Goal: Task Accomplishment & Management: Manage account settings

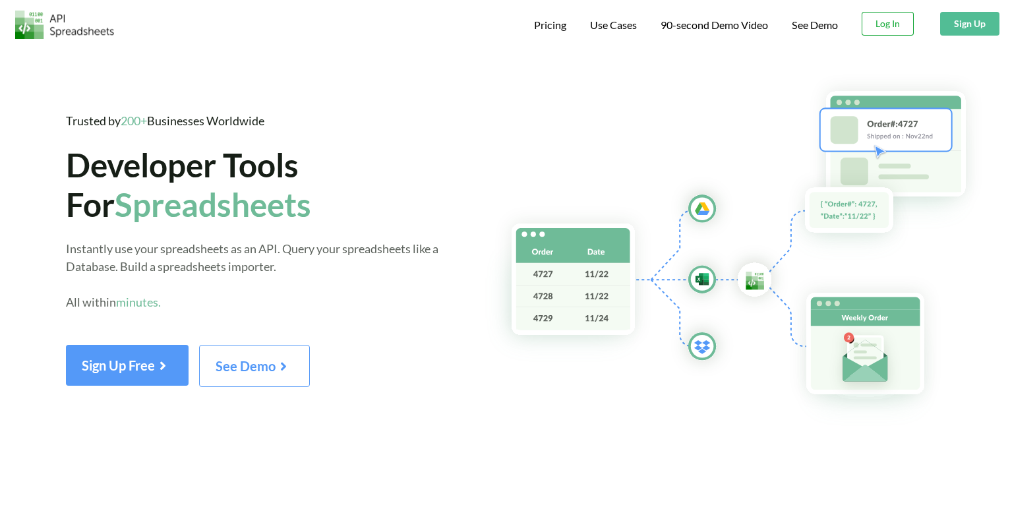
click at [900, 24] on button "Log In" at bounding box center [887, 24] width 52 height 24
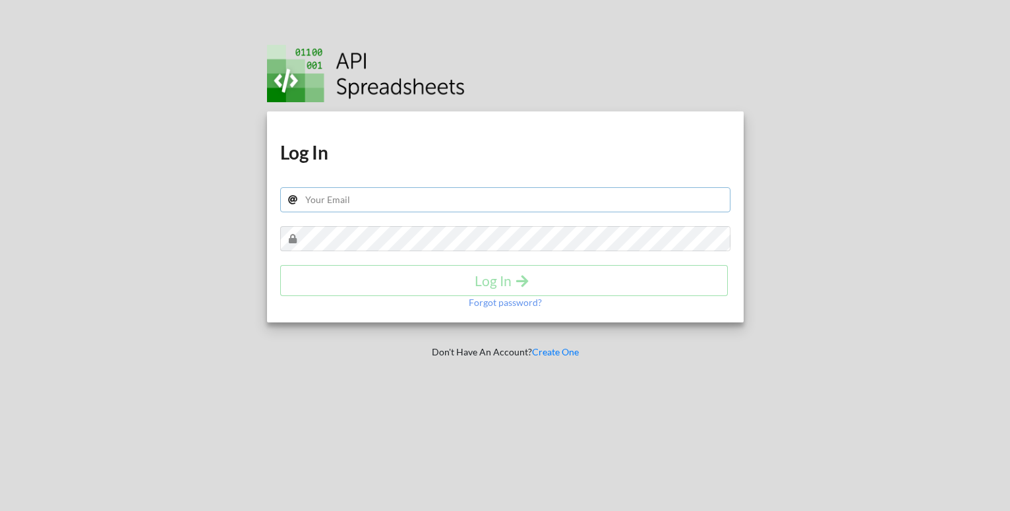
click at [602, 203] on input "text" at bounding box center [505, 199] width 450 height 25
click at [870, 194] on div at bounding box center [891, 255] width 258 height 511
drag, startPoint x: 445, startPoint y: 196, endPoint x: 438, endPoint y: 200, distance: 8.0
click at [443, 198] on input "text" at bounding box center [505, 199] width 450 height 25
click at [440, 183] on div "Download hidden Download hidden Log In Log In Forgot password?" at bounding box center [505, 216] width 476 height 211
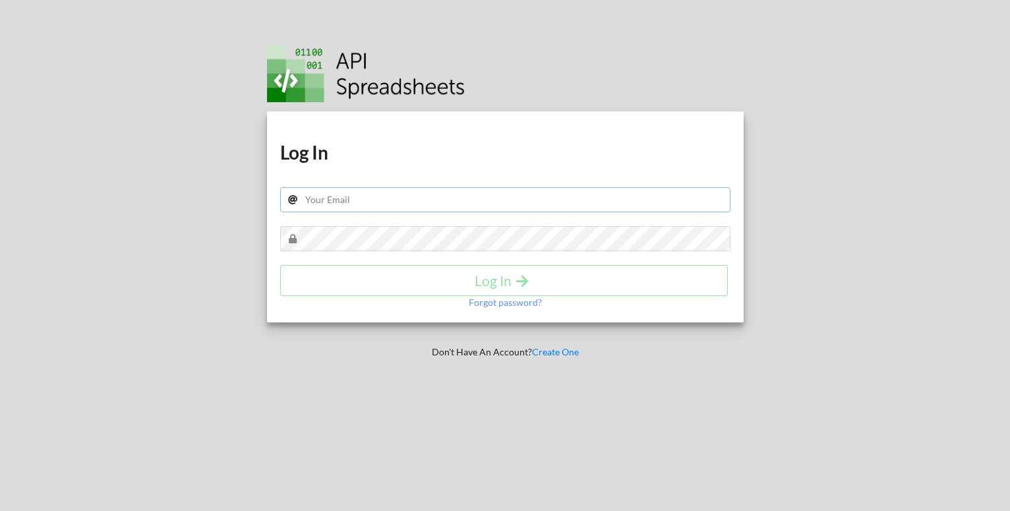
click at [362, 199] on input "text" at bounding box center [505, 199] width 450 height 25
click at [372, 201] on input "eon" at bounding box center [505, 199] width 450 height 25
drag, startPoint x: 372, startPoint y: 201, endPoint x: 262, endPoint y: 207, distance: 110.2
click at [280, 207] on input "eon" at bounding box center [505, 199] width 450 height 25
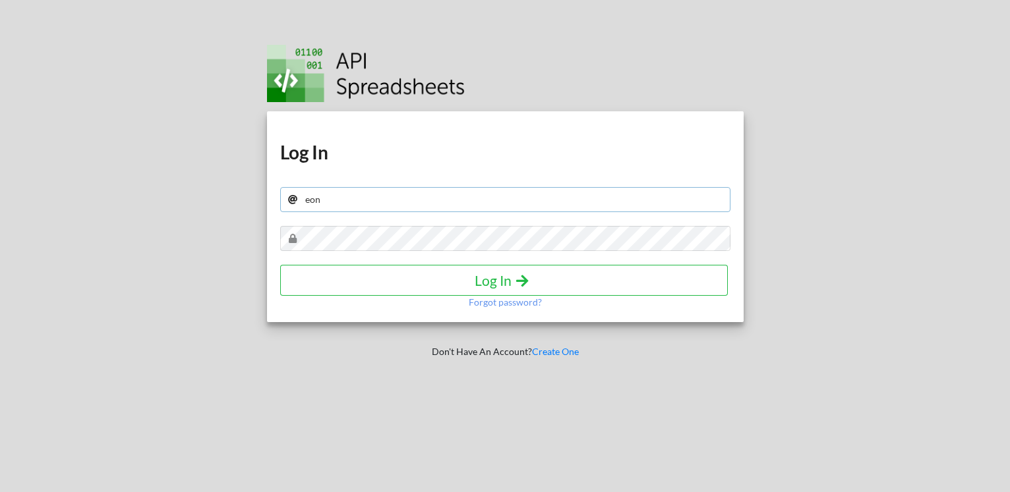
paste input "[EMAIL_ADDRESS][DOMAIN_NAME]"
type input "[EMAIL_ADDRESS][DOMAIN_NAME]"
click at [486, 277] on h4 "Log In" at bounding box center [504, 280] width 420 height 16
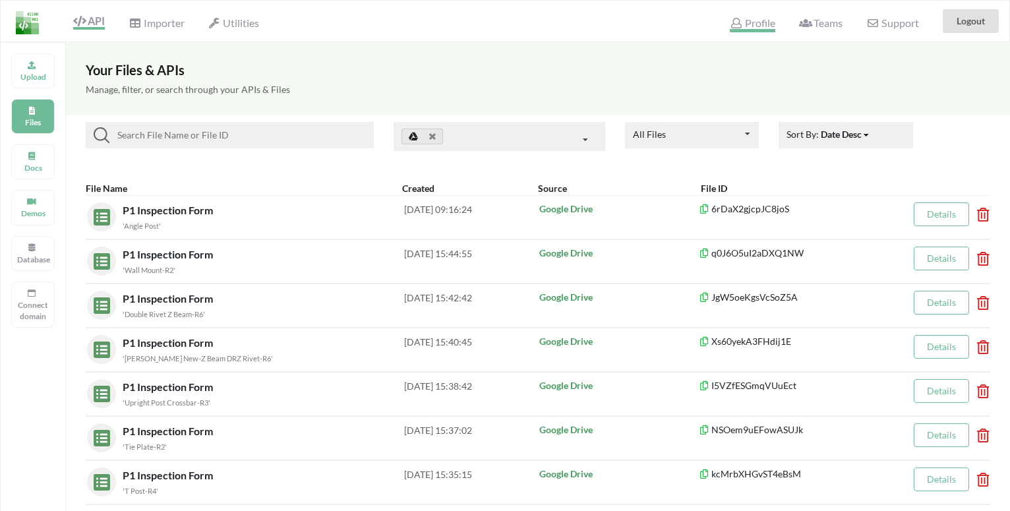
click at [752, 24] on span "Profile" at bounding box center [751, 24] width 45 height 16
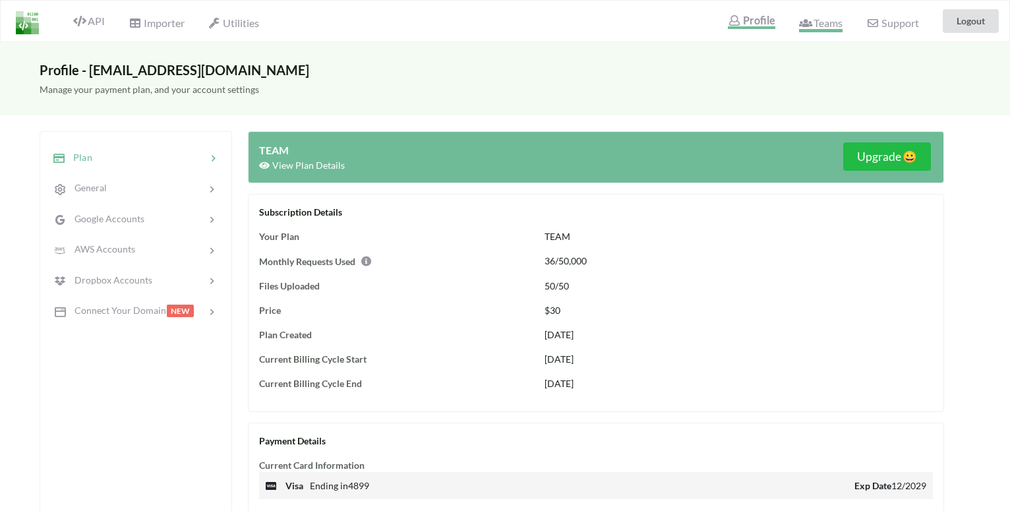
click at [832, 25] on span "Teams" at bounding box center [820, 24] width 43 height 16
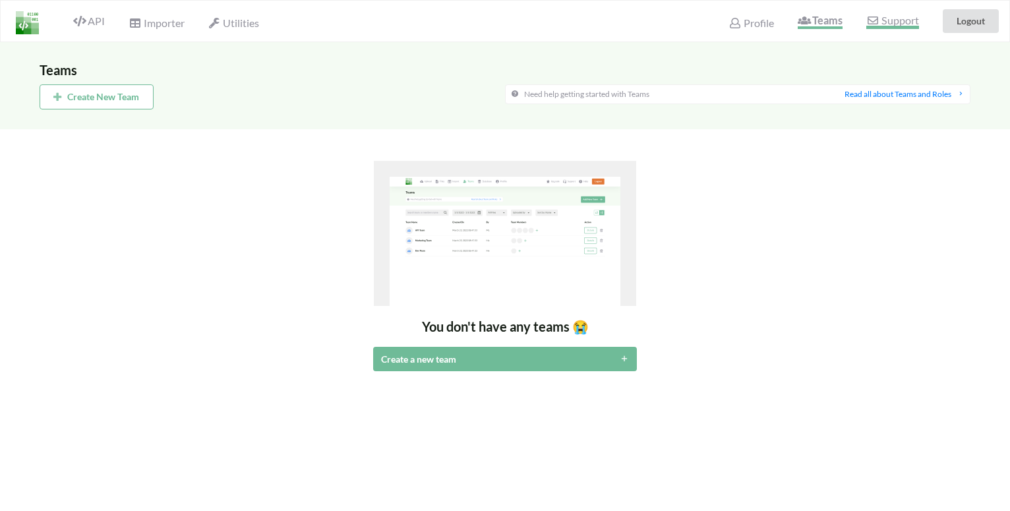
click at [886, 28] on span "Support" at bounding box center [892, 22] width 52 height 14
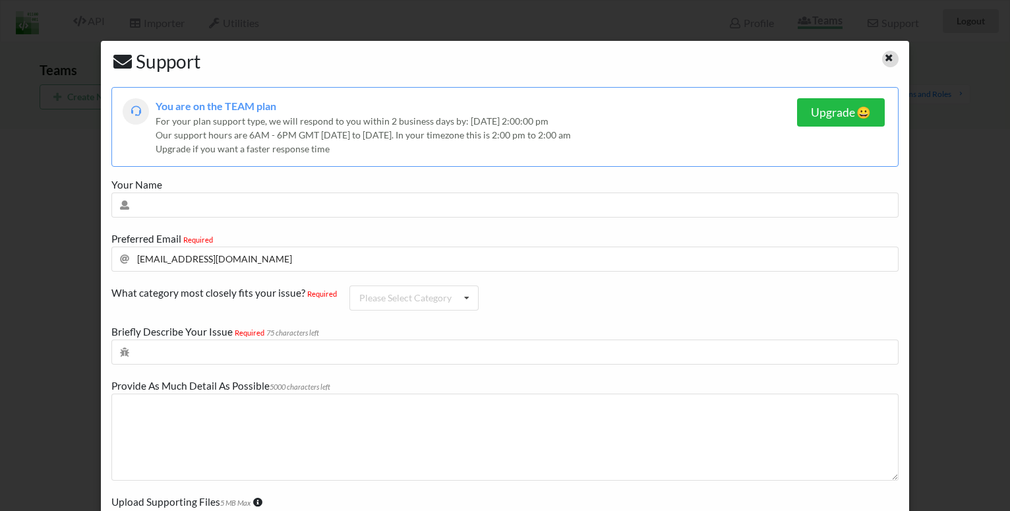
click at [883, 56] on icon at bounding box center [888, 55] width 11 height 9
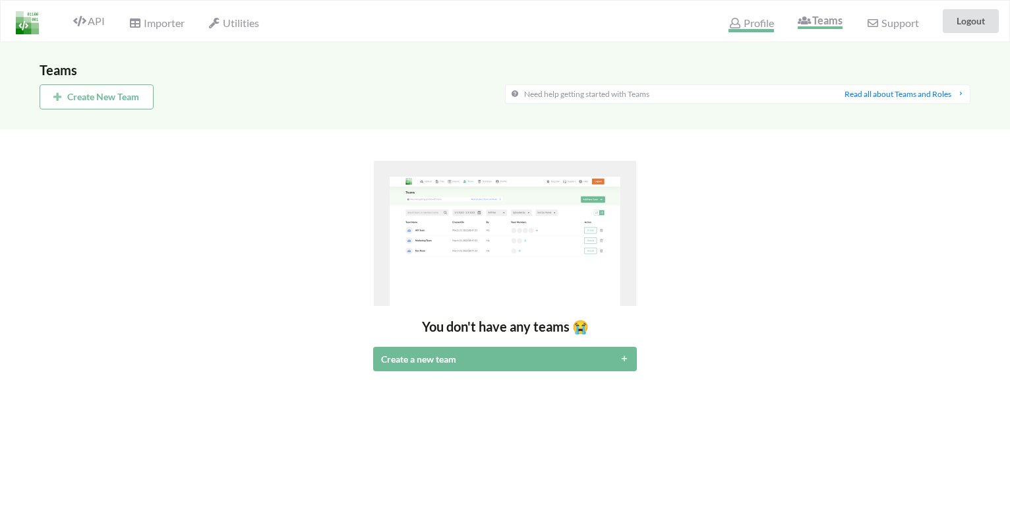
click at [748, 26] on span "Profile" at bounding box center [750, 24] width 45 height 16
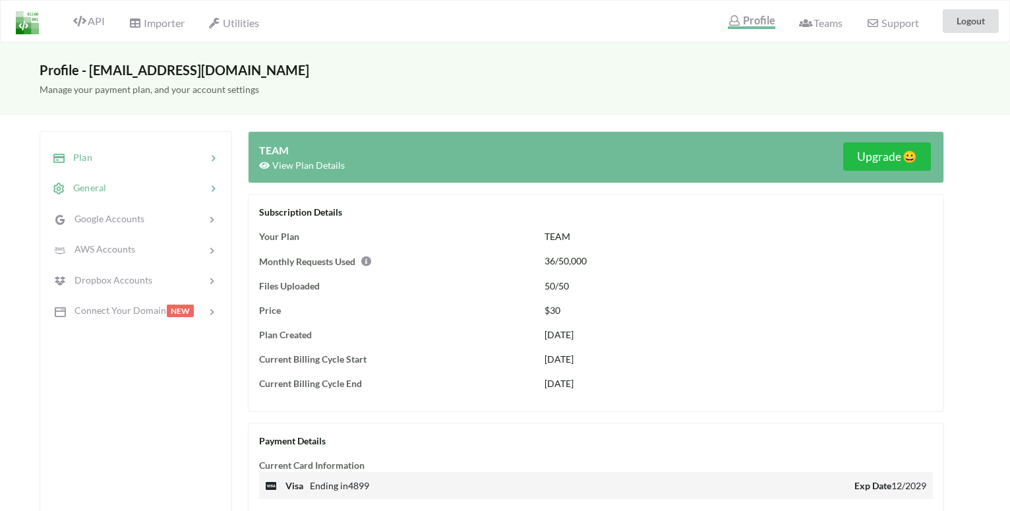
click at [188, 199] on div "General" at bounding box center [135, 188] width 173 height 31
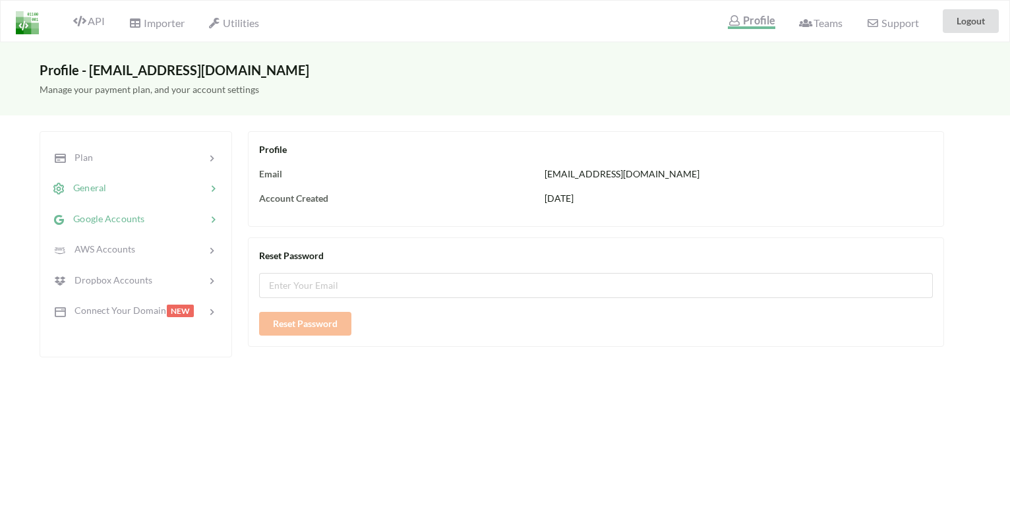
click at [181, 208] on div "Google Accounts" at bounding box center [135, 218] width 173 height 31
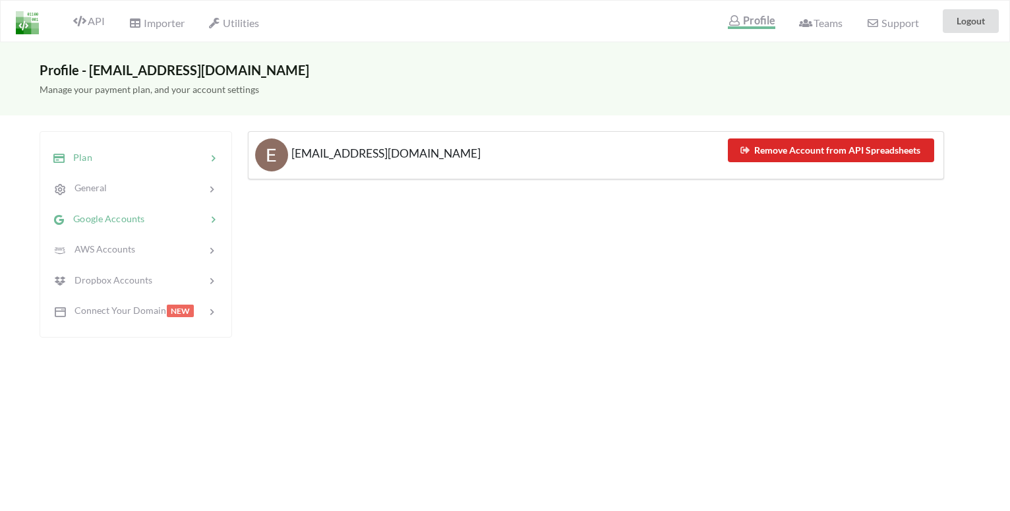
click at [181, 157] on div at bounding box center [149, 157] width 114 height 15
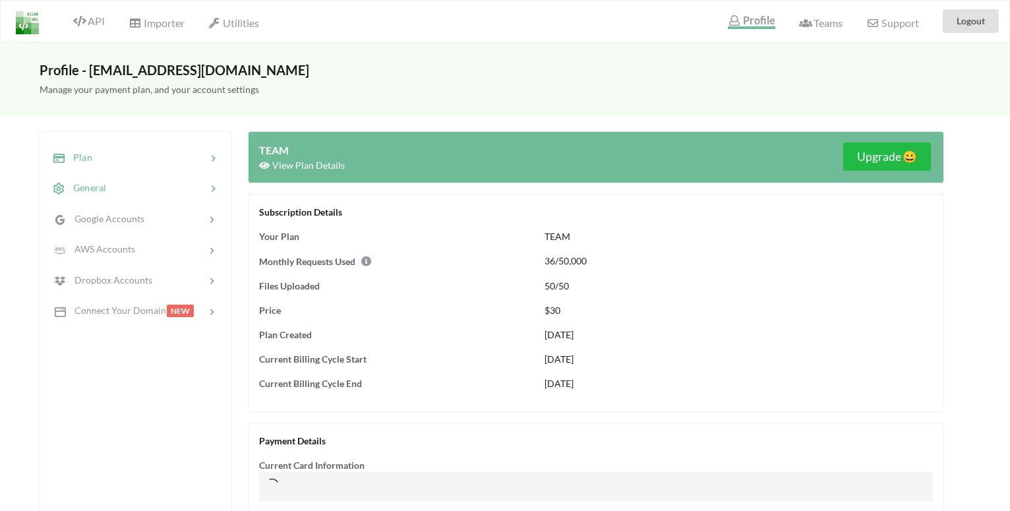
click at [188, 183] on div at bounding box center [156, 188] width 100 height 15
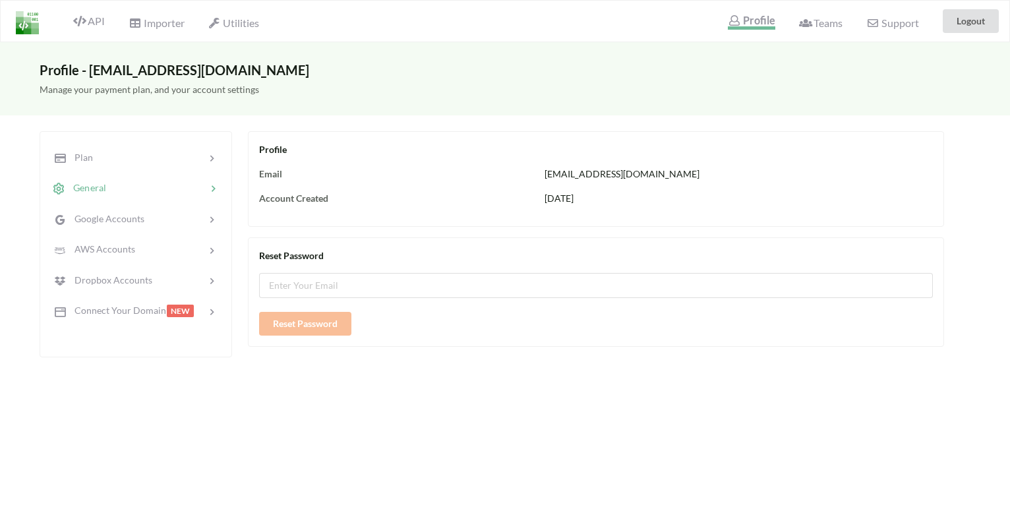
click at [746, 22] on span "Profile" at bounding box center [750, 22] width 47 height 16
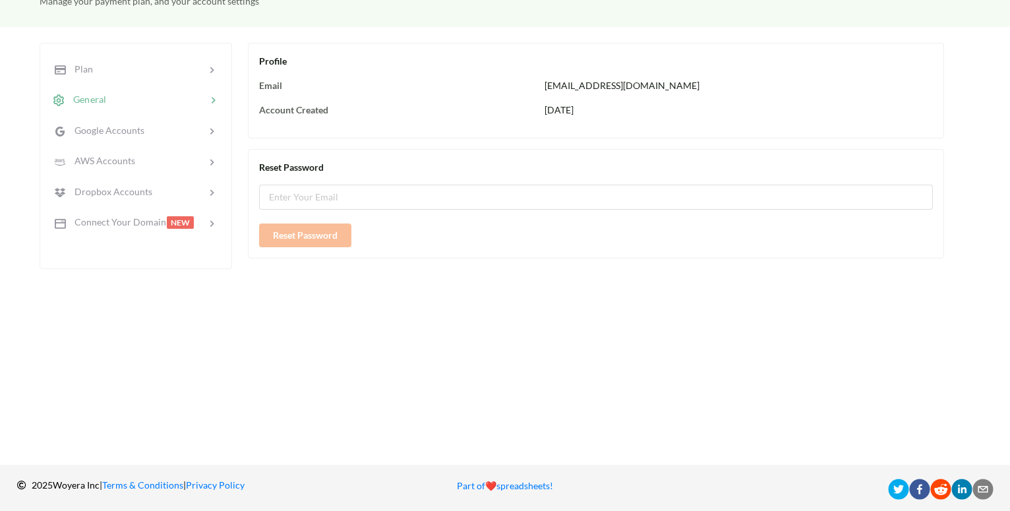
scroll to position [94, 0]
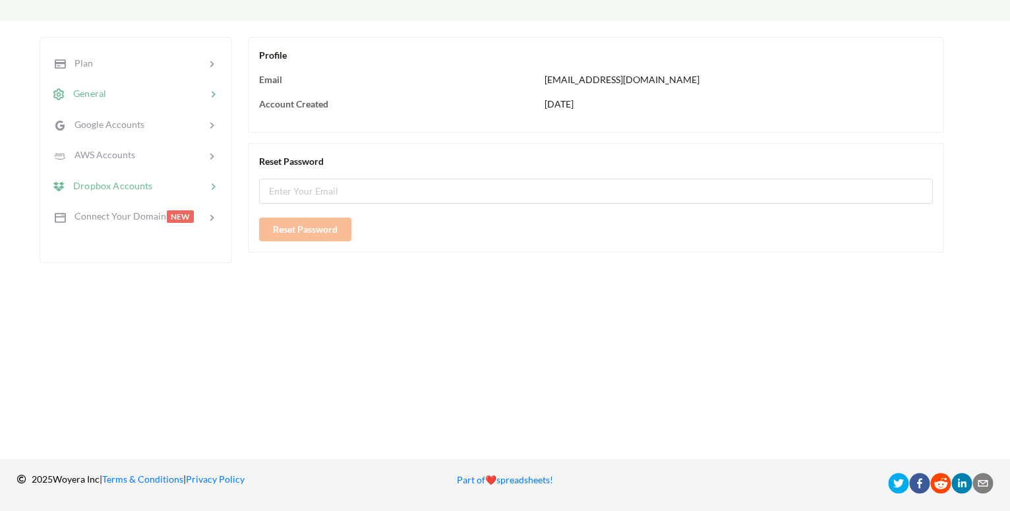
click at [107, 186] on span "Dropbox Accounts" at bounding box center [109, 184] width 88 height 11
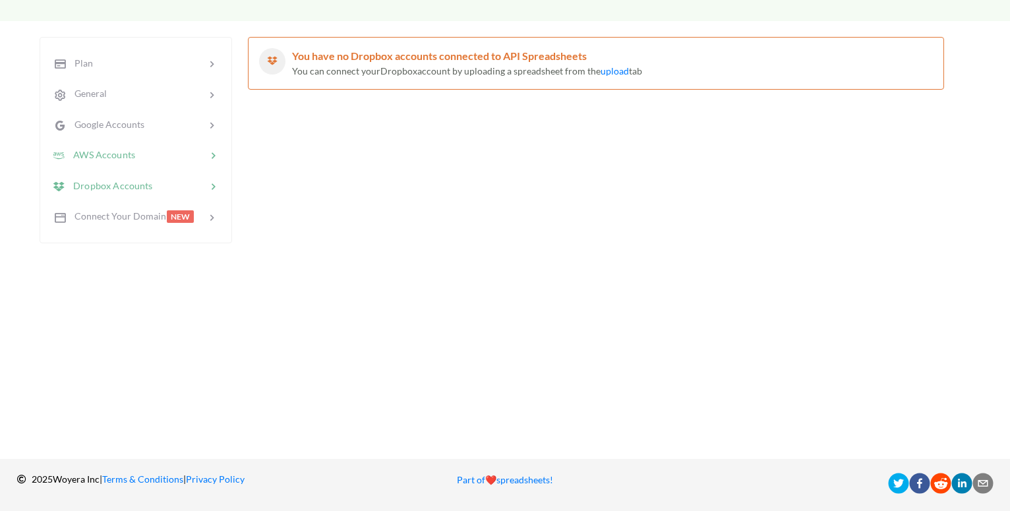
click at [106, 148] on div "AWS Accounts" at bounding box center [93, 155] width 83 height 15
click at [106, 123] on span "Google Accounts" at bounding box center [104, 124] width 79 height 11
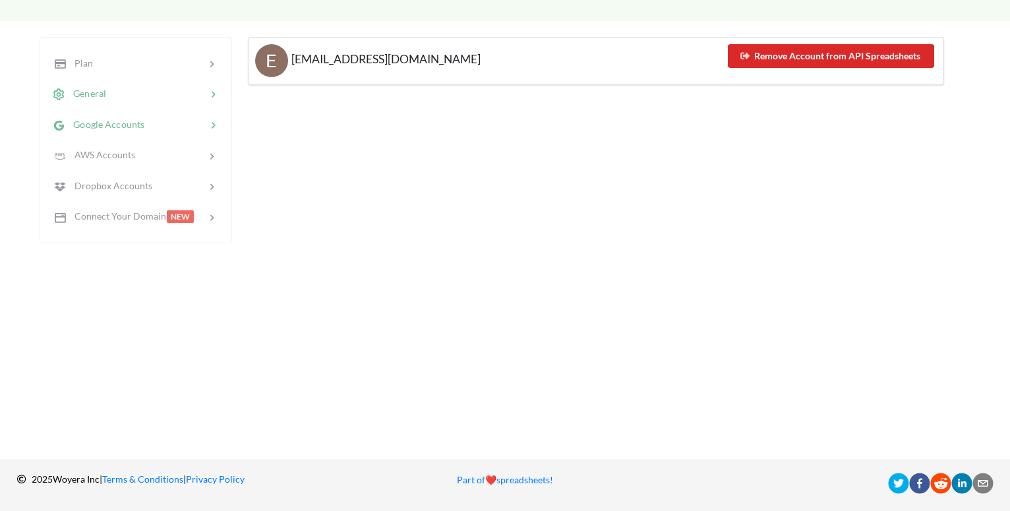
click at [139, 98] on div at bounding box center [156, 93] width 100 height 15
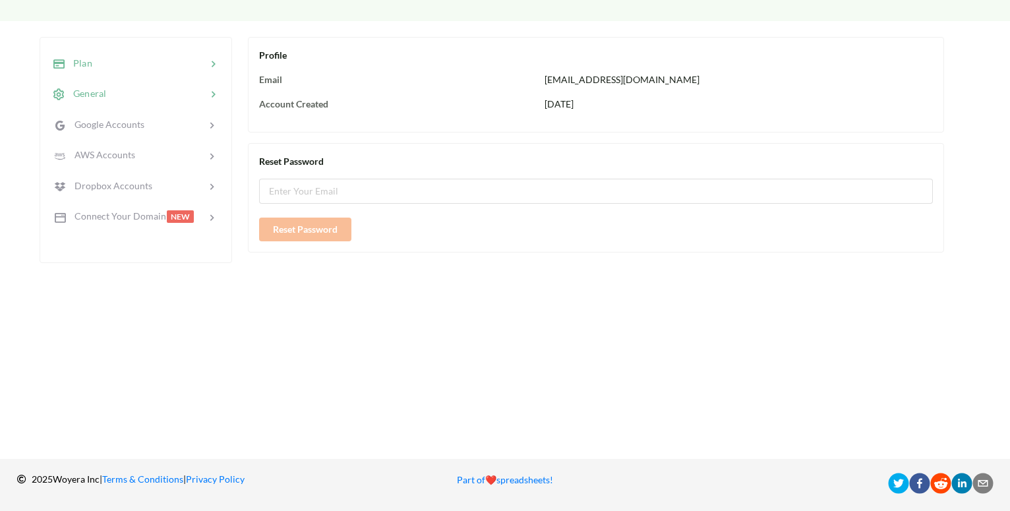
click at [165, 52] on div "Plan" at bounding box center [135, 62] width 173 height 31
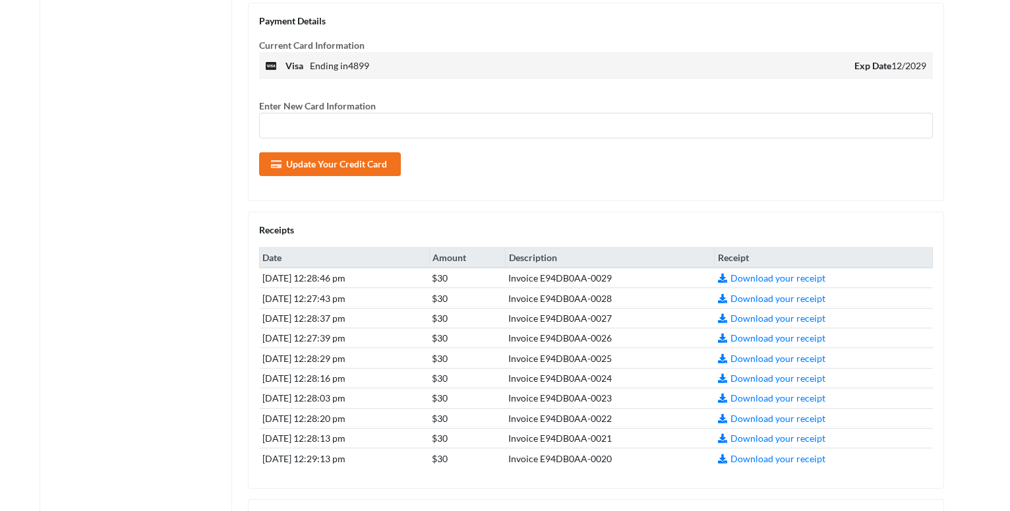
scroll to position [430, 0]
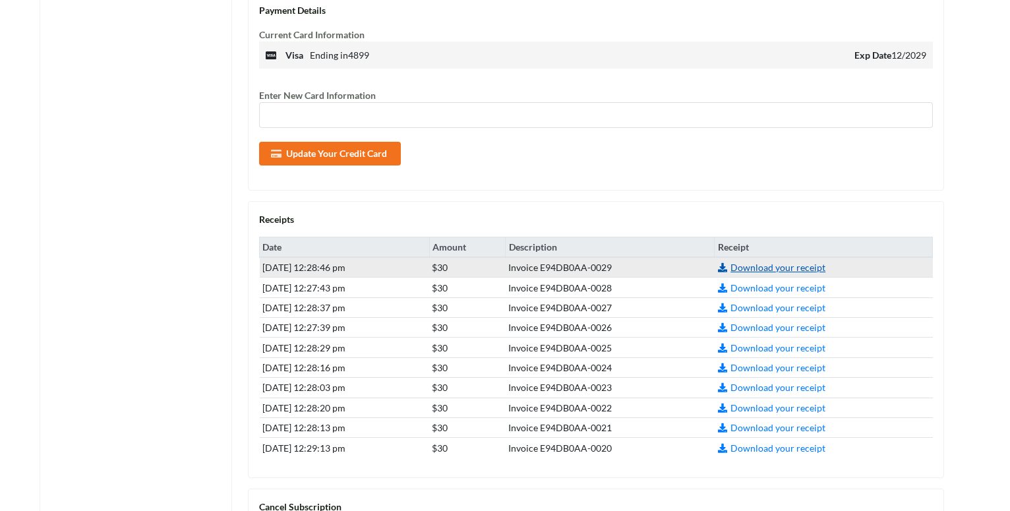
click at [825, 266] on link "Download your receipt" at bounding box center [771, 267] width 108 height 11
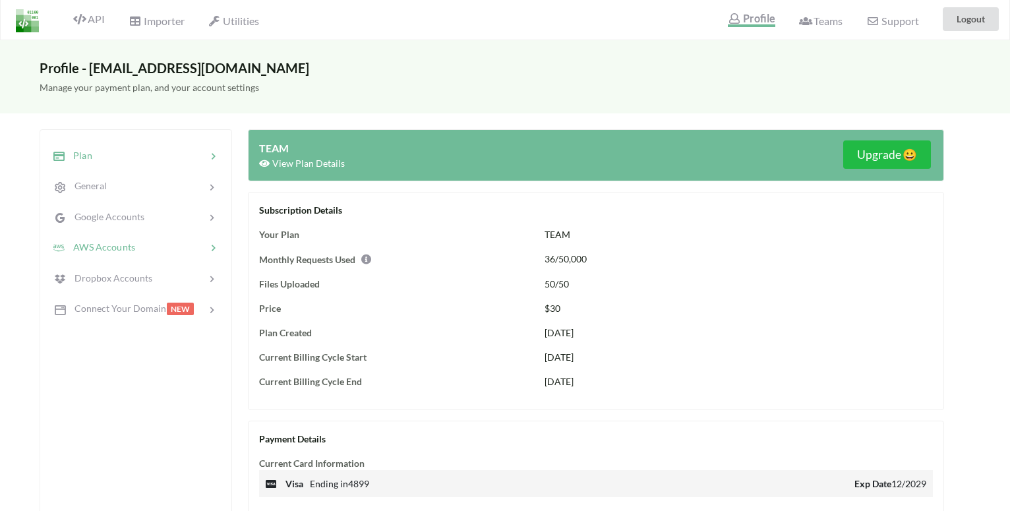
scroll to position [0, 0]
